Goal: Navigation & Orientation: Find specific page/section

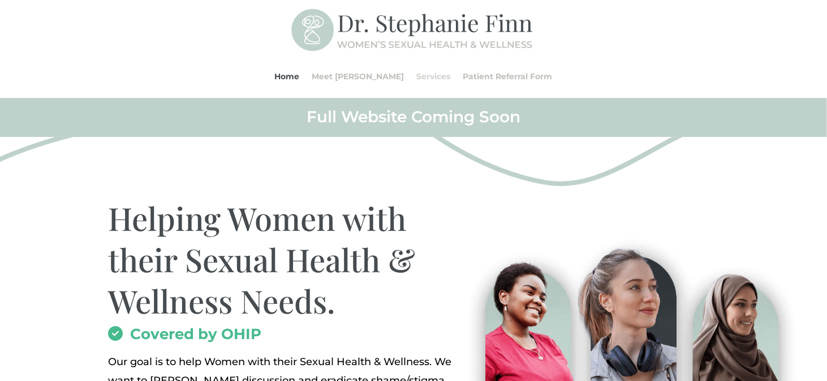
click at [422, 74] on link "Services" at bounding box center [434, 76] width 34 height 43
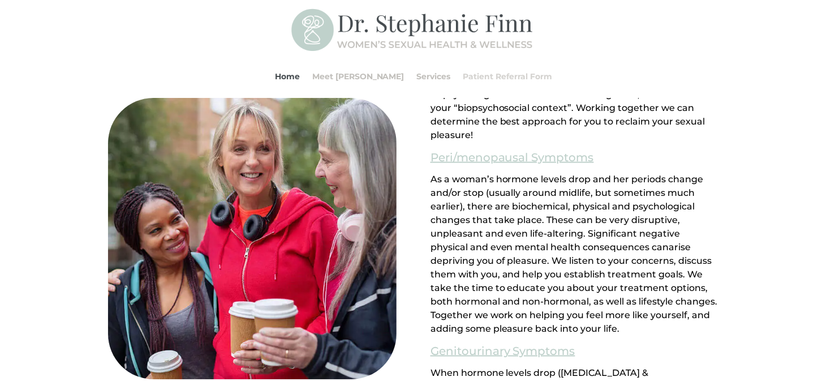
click at [484, 77] on link "Patient Referral Form" at bounding box center [507, 76] width 89 height 43
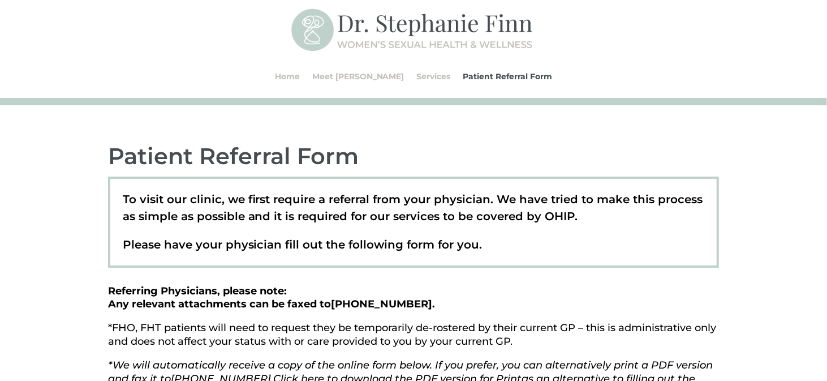
scroll to position [29, 0]
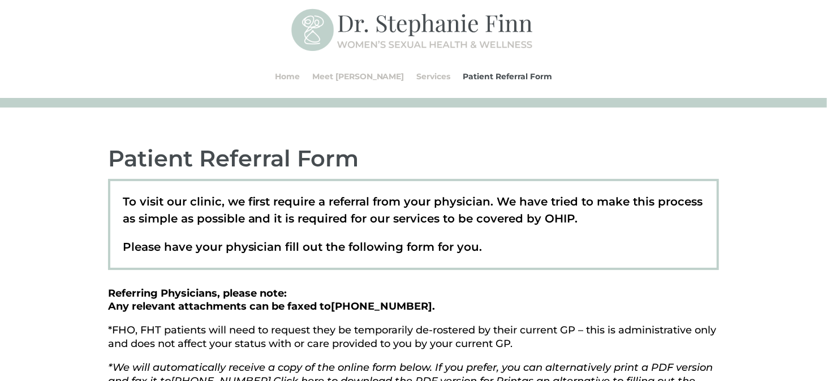
click at [416, 36] on img at bounding box center [413, 30] width 244 height 49
click at [300, 76] on link "Home" at bounding box center [287, 76] width 25 height 43
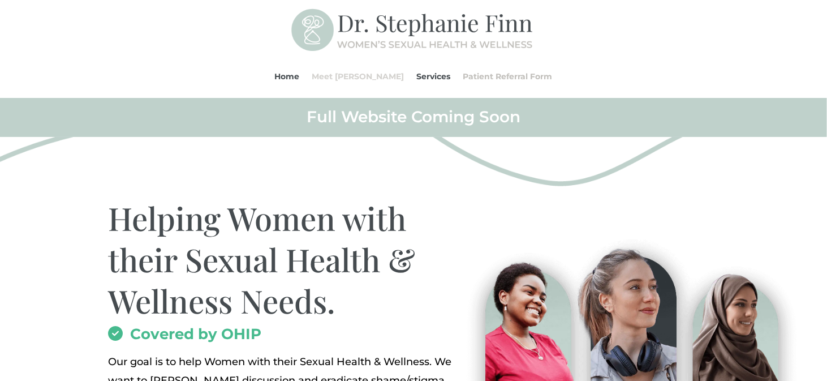
click at [361, 74] on link "Meet [PERSON_NAME]" at bounding box center [358, 76] width 92 height 43
